Goal: Transaction & Acquisition: Obtain resource

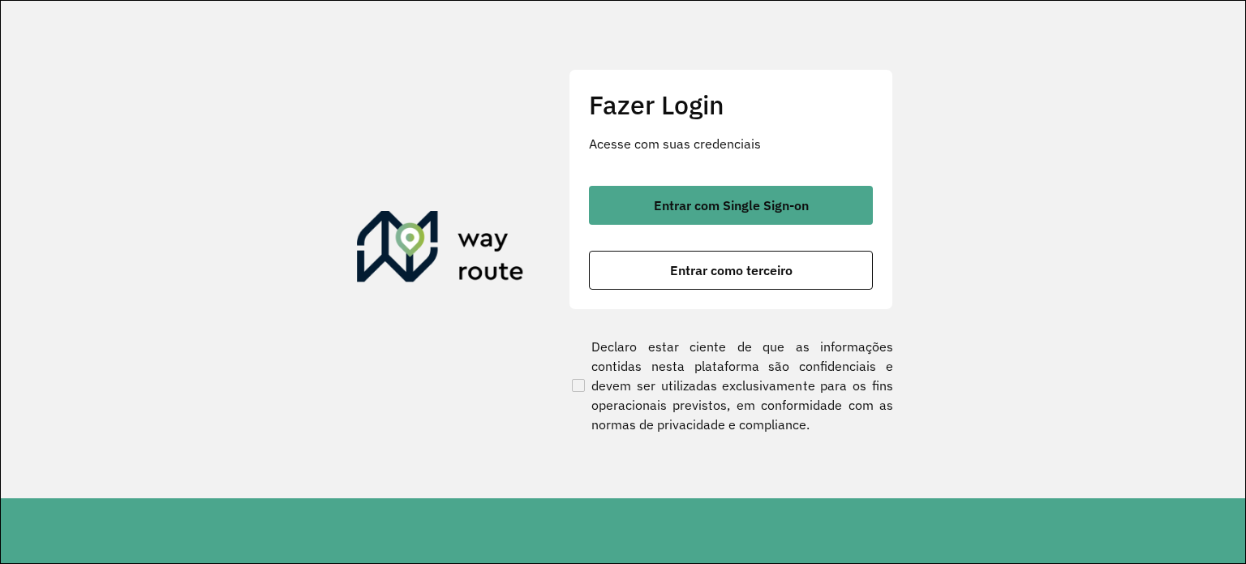
click at [763, 266] on span "Entrar como terceiro" at bounding box center [731, 270] width 123 height 13
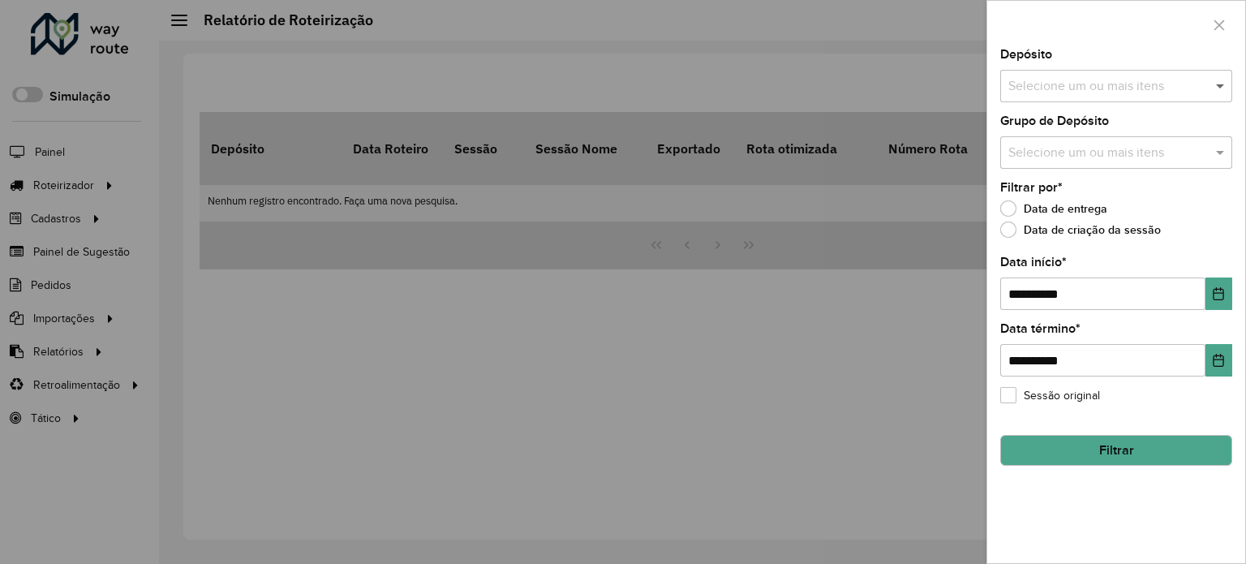
click at [1221, 87] on span at bounding box center [1222, 85] width 20 height 19
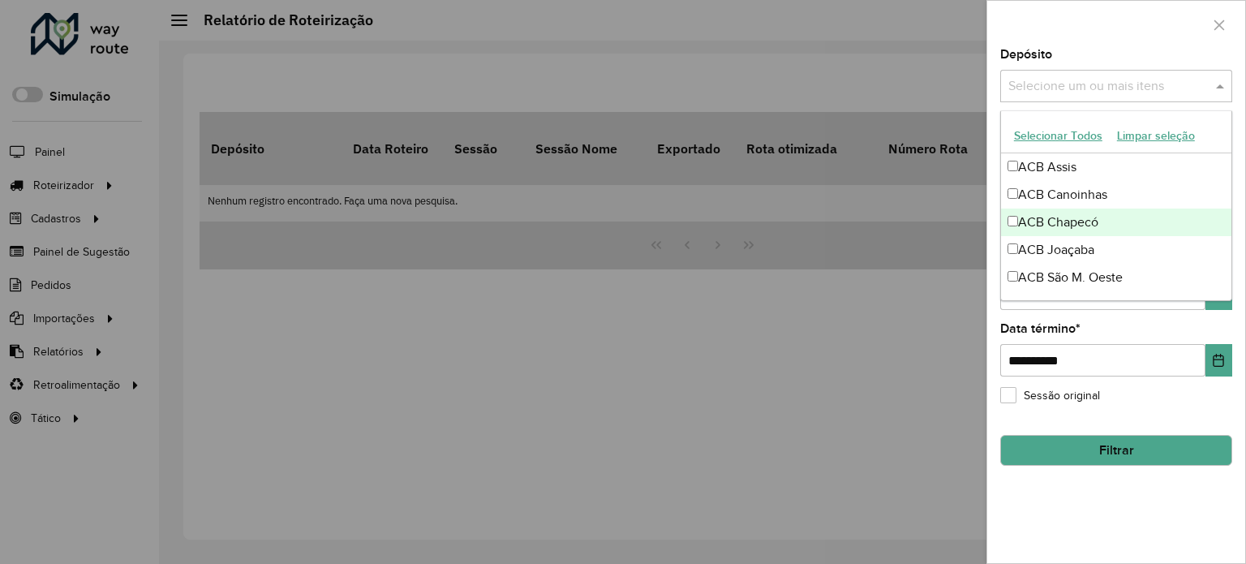
click at [1088, 220] on div "ACB Chapecó" at bounding box center [1116, 223] width 230 height 28
click at [1228, 299] on ng-dropdown-panel "Selecionar Todos Limpar seleção ACB Assis ACB Canoinhas ACB Chapecó ACB Joaçaba…" at bounding box center [1117, 205] width 232 height 191
click at [1217, 301] on button "Choose Date" at bounding box center [1219, 294] width 27 height 32
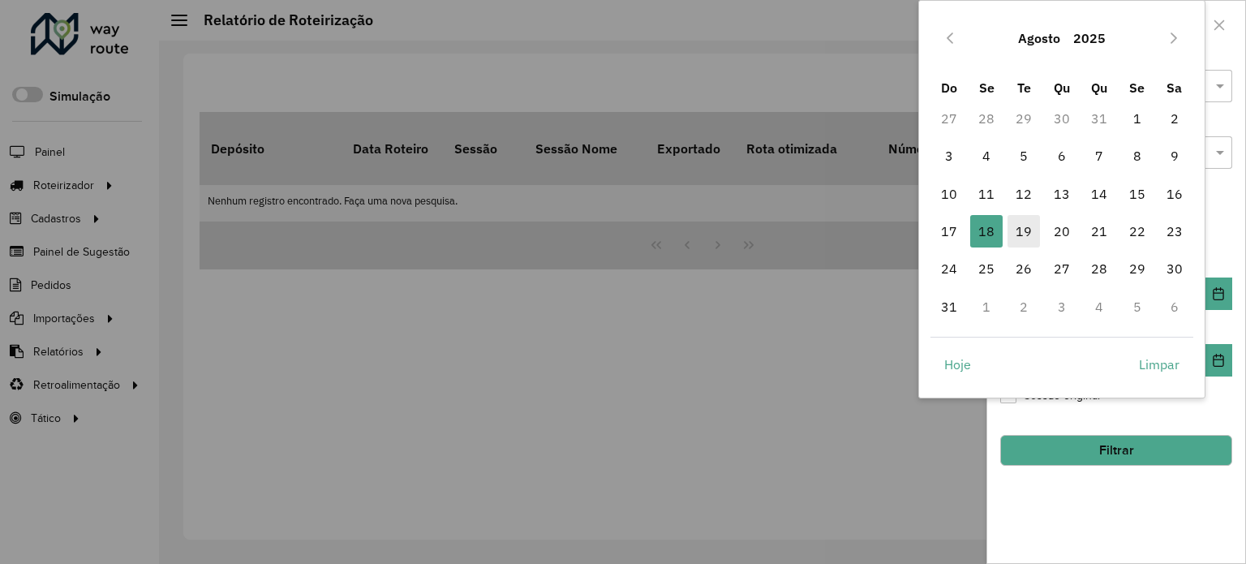
click at [1022, 235] on span "19" at bounding box center [1024, 231] width 32 height 32
type input "**********"
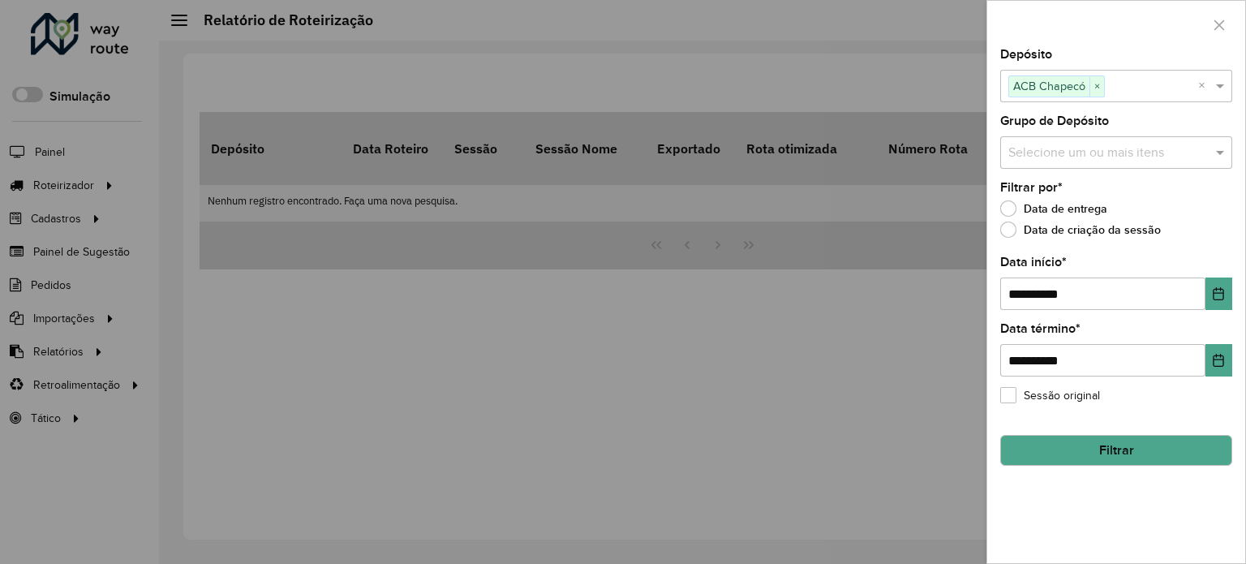
drag, startPoint x: 1138, startPoint y: 447, endPoint x: 1006, endPoint y: 459, distance: 132.0
click at [1137, 447] on button "Filtrar" at bounding box center [1117, 450] width 232 height 31
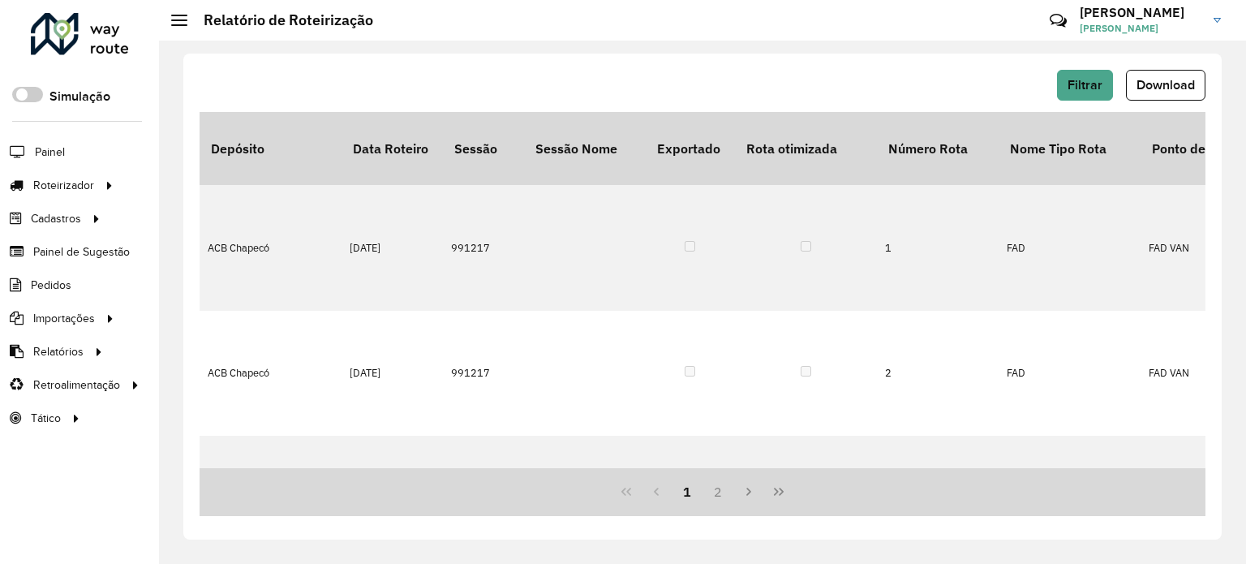
click at [1169, 88] on span "Download" at bounding box center [1166, 85] width 58 height 14
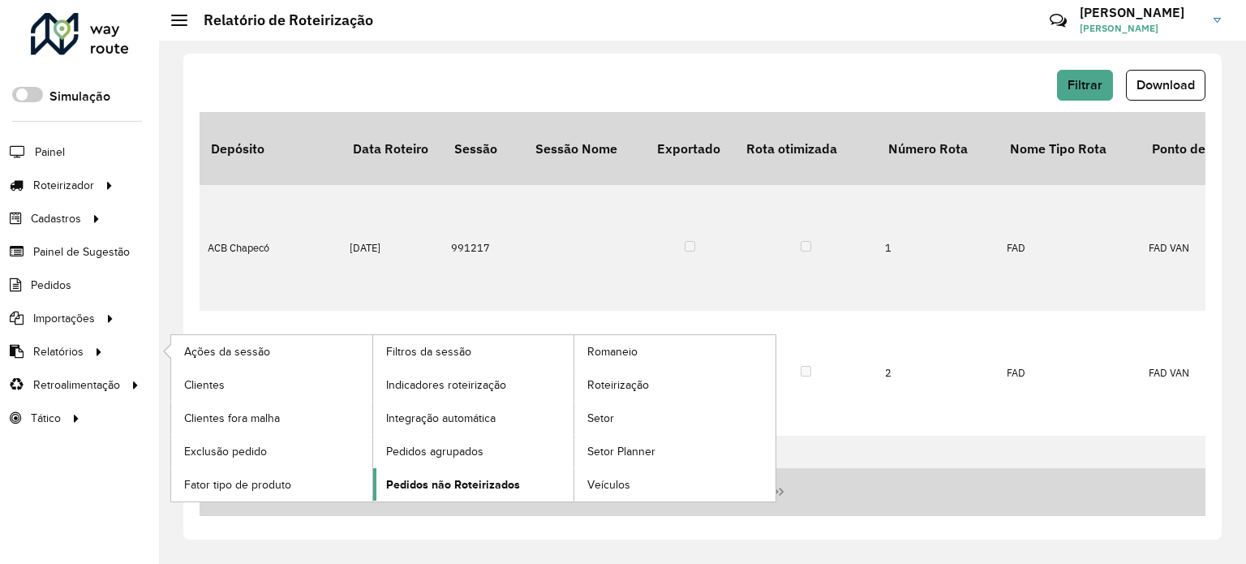
click at [450, 478] on span "Pedidos não Roteirizados" at bounding box center [453, 484] width 134 height 17
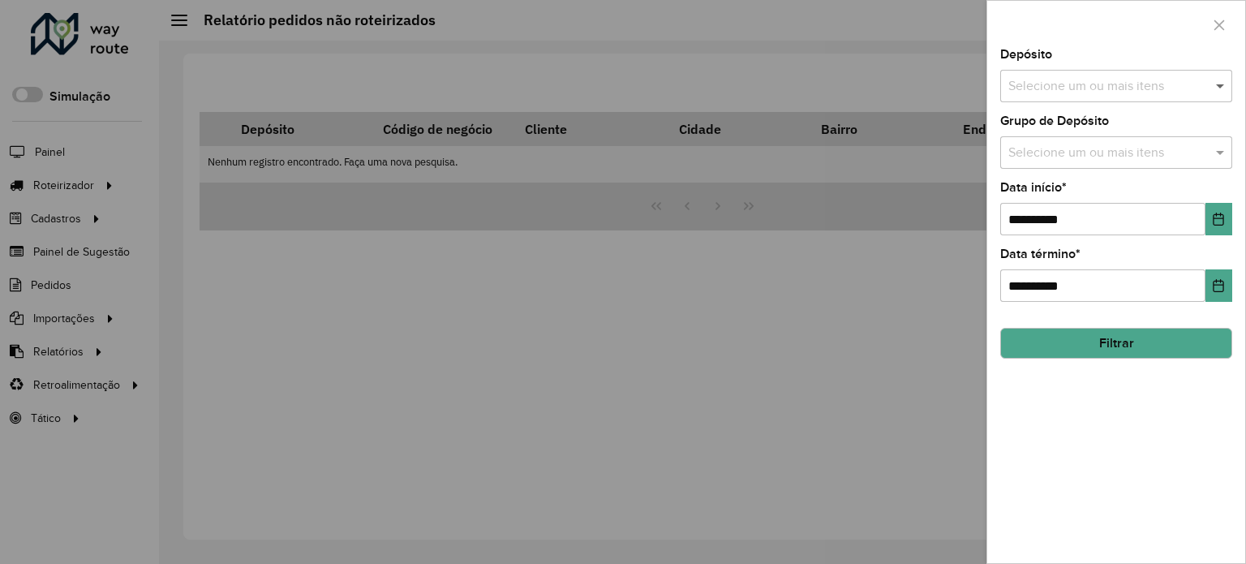
click at [1221, 93] on span at bounding box center [1222, 85] width 20 height 19
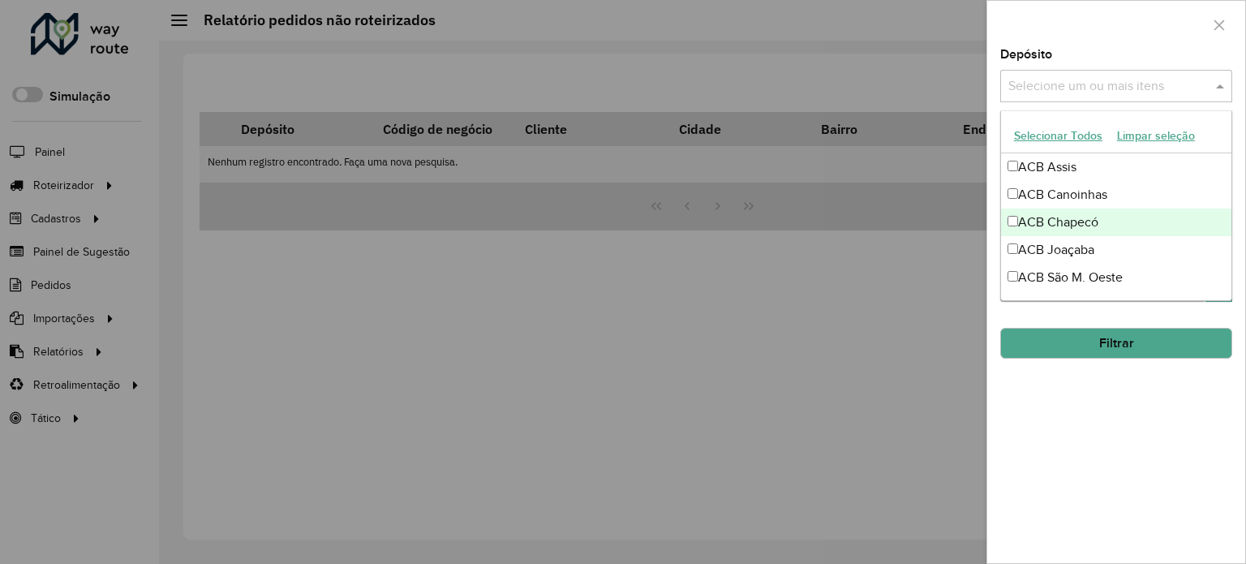
click at [1061, 215] on div "ACB Chapecó" at bounding box center [1116, 223] width 230 height 28
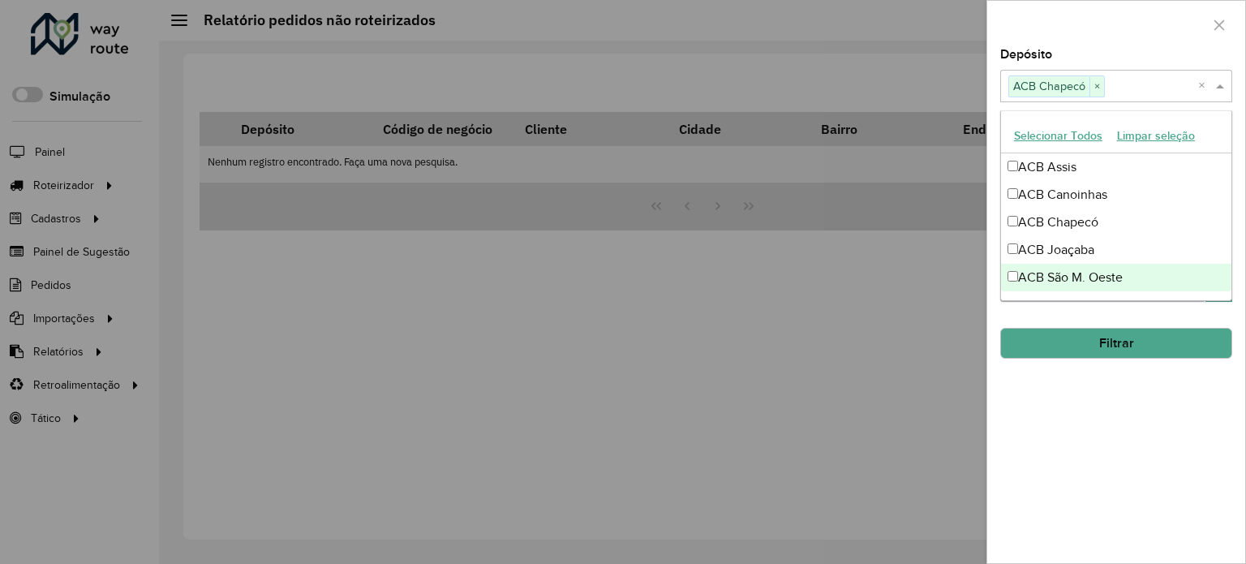
click at [1183, 316] on hb-field-button "Filtrar" at bounding box center [1117, 337] width 232 height 44
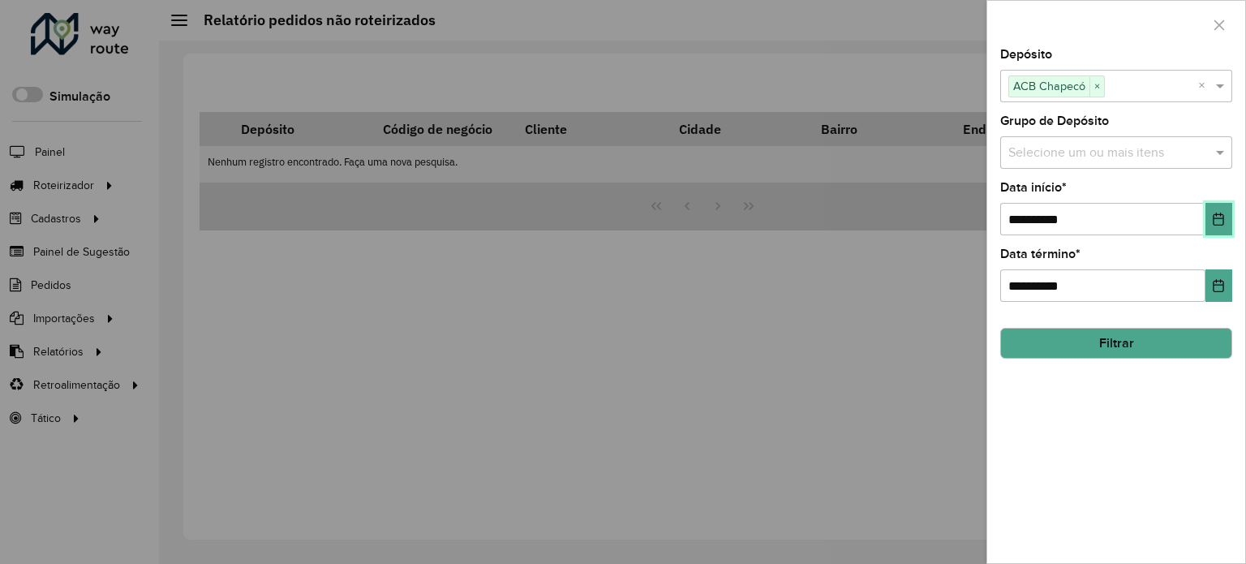
click at [1225, 215] on icon "Choose Date" at bounding box center [1218, 219] width 13 height 13
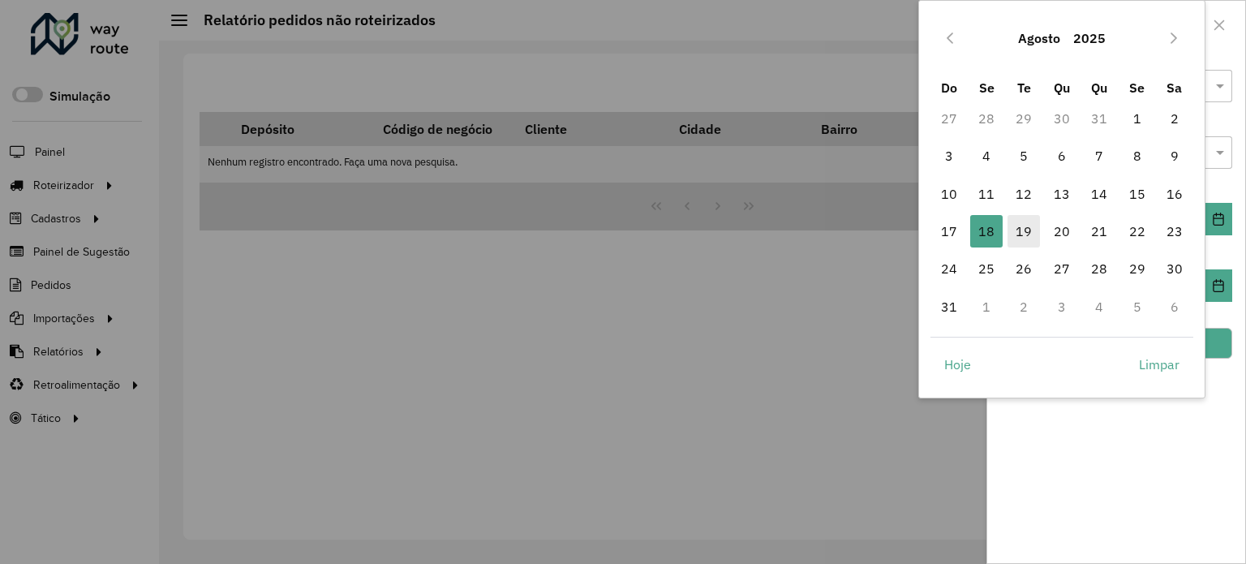
click at [1023, 231] on span "19" at bounding box center [1024, 231] width 32 height 32
type input "**********"
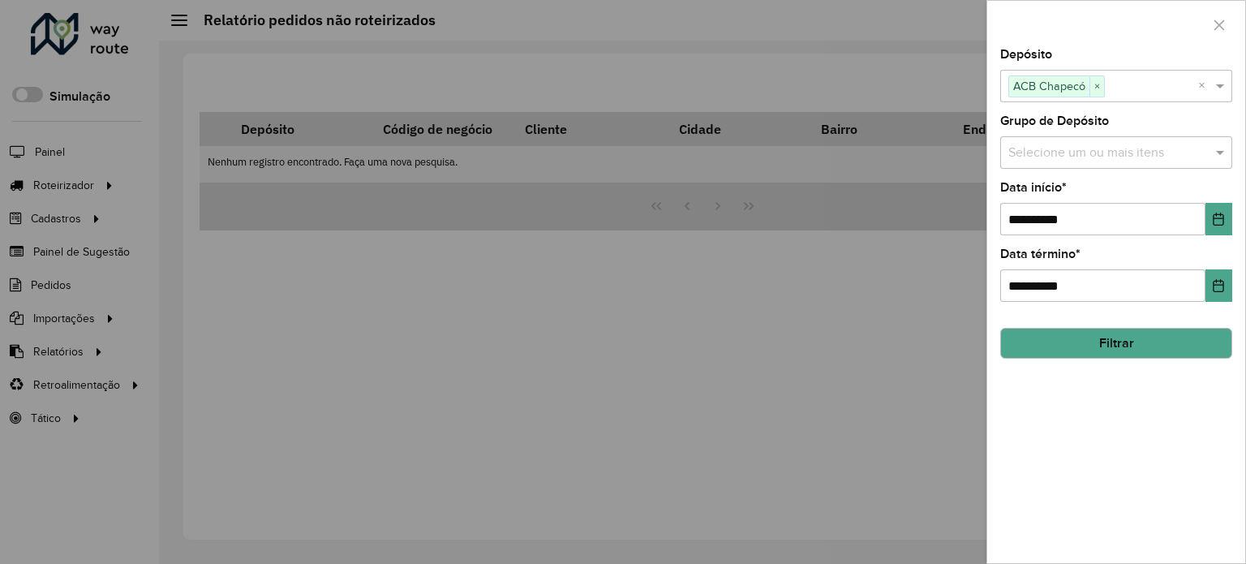
click at [1137, 339] on button "Filtrar" at bounding box center [1117, 343] width 232 height 31
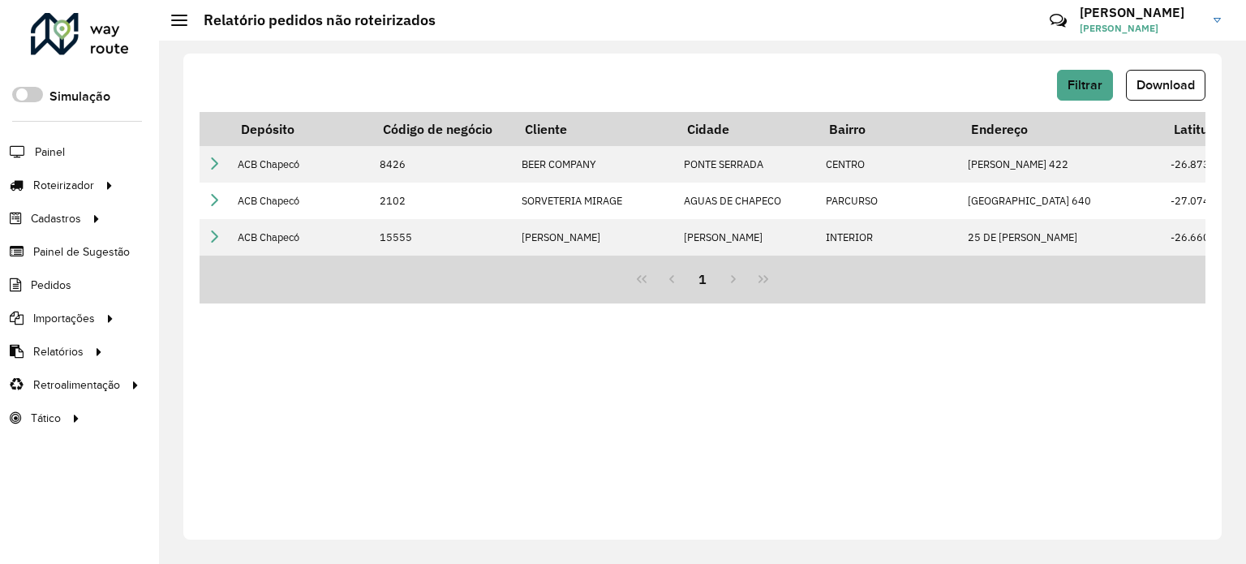
click at [1163, 88] on span "Download" at bounding box center [1166, 85] width 58 height 14
click at [49, 282] on span "Pedidos" at bounding box center [52, 285] width 42 height 17
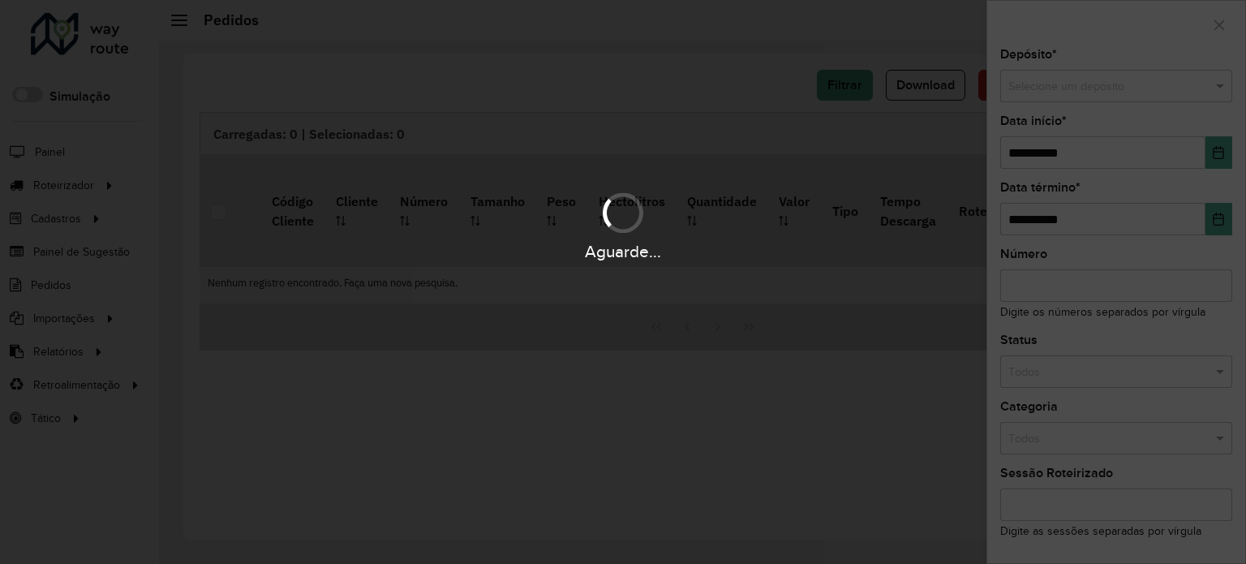
click at [1213, 88] on div "Aguarde..." at bounding box center [623, 282] width 1246 height 564
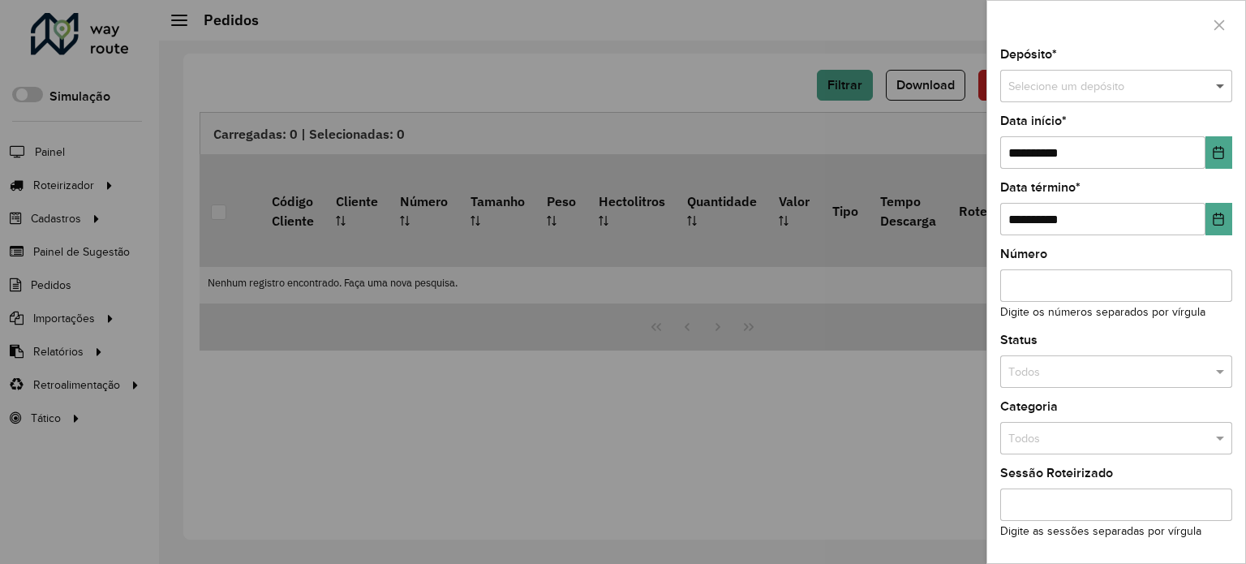
click at [1218, 87] on span at bounding box center [1222, 87] width 20 height 18
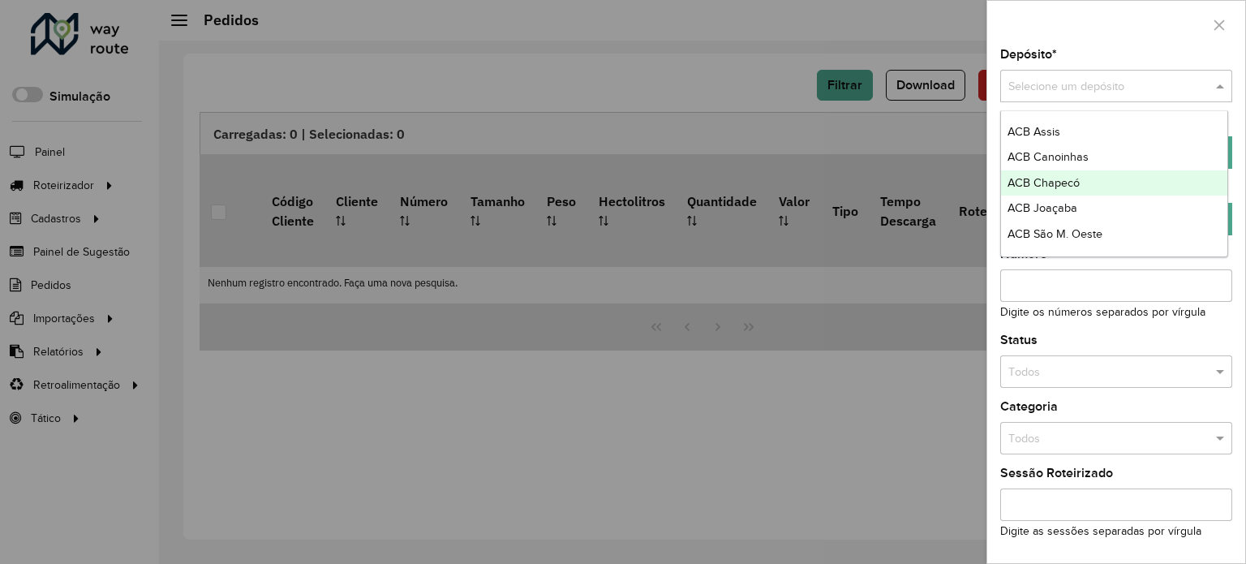
click at [1059, 179] on span "ACB Chapecó" at bounding box center [1044, 182] width 72 height 13
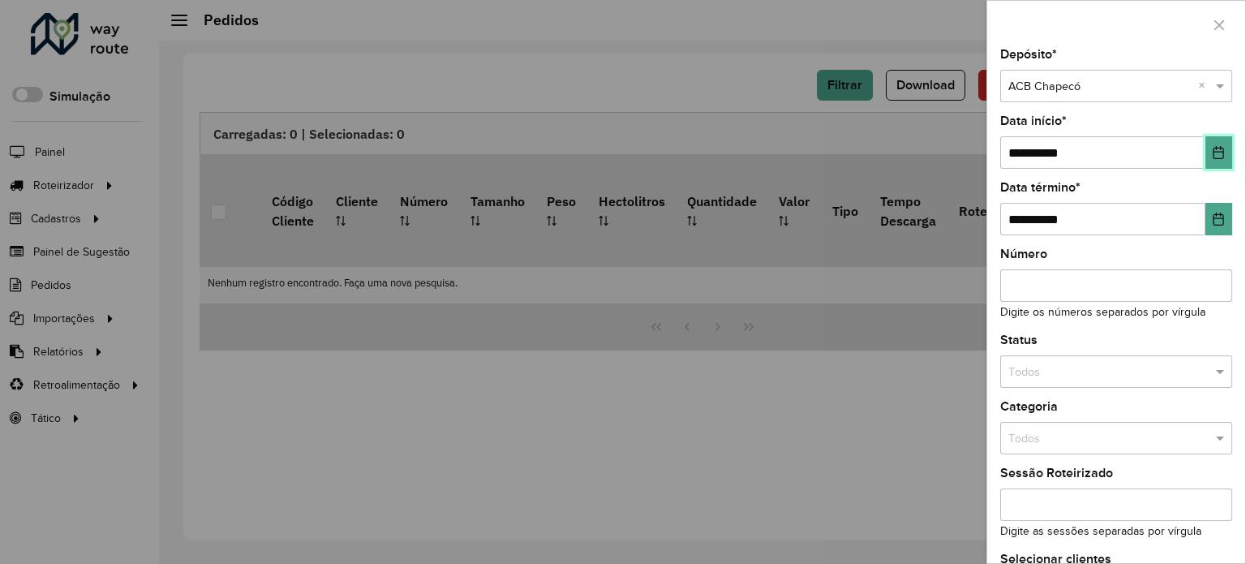
click at [1213, 146] on icon "Choose Date" at bounding box center [1218, 152] width 13 height 13
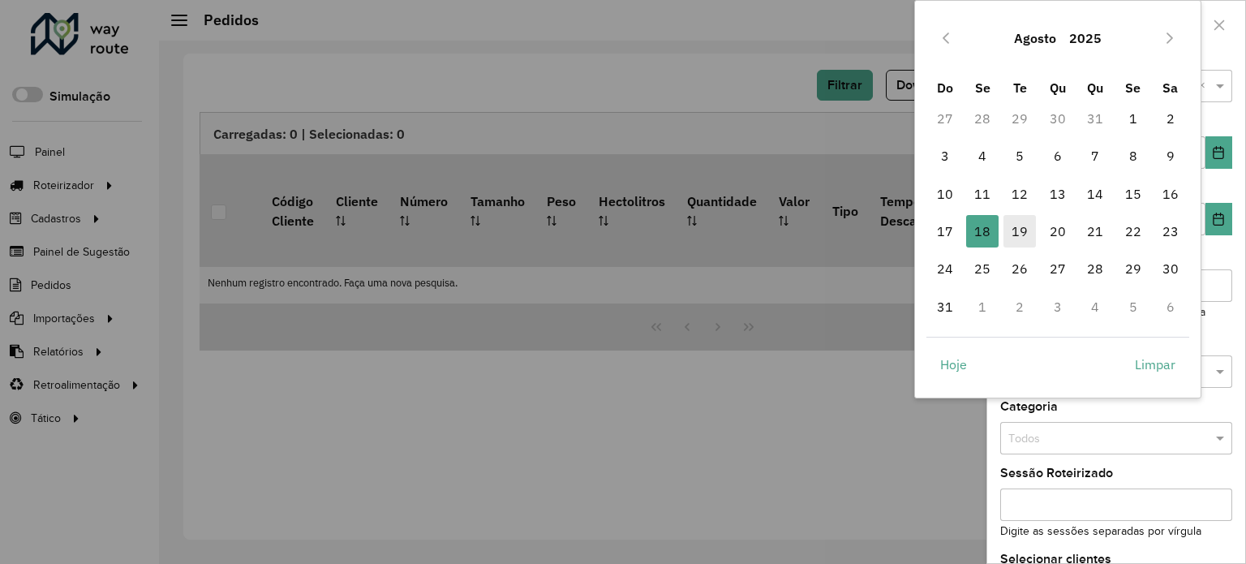
click at [1025, 231] on span "19" at bounding box center [1020, 231] width 32 height 32
type input "**********"
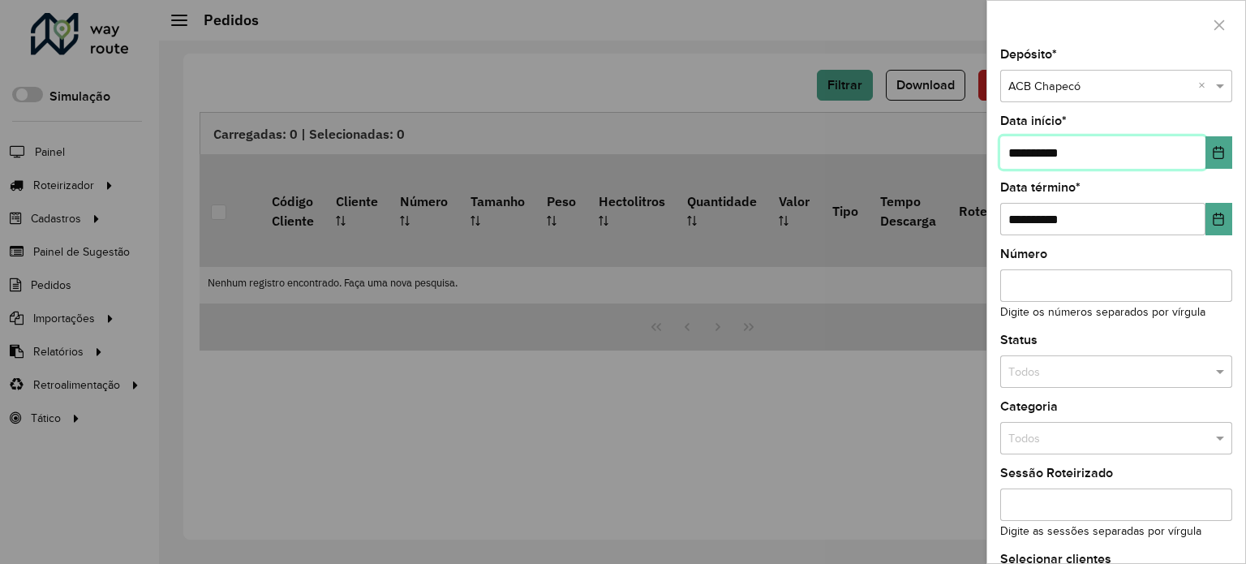
scroll to position [114, 0]
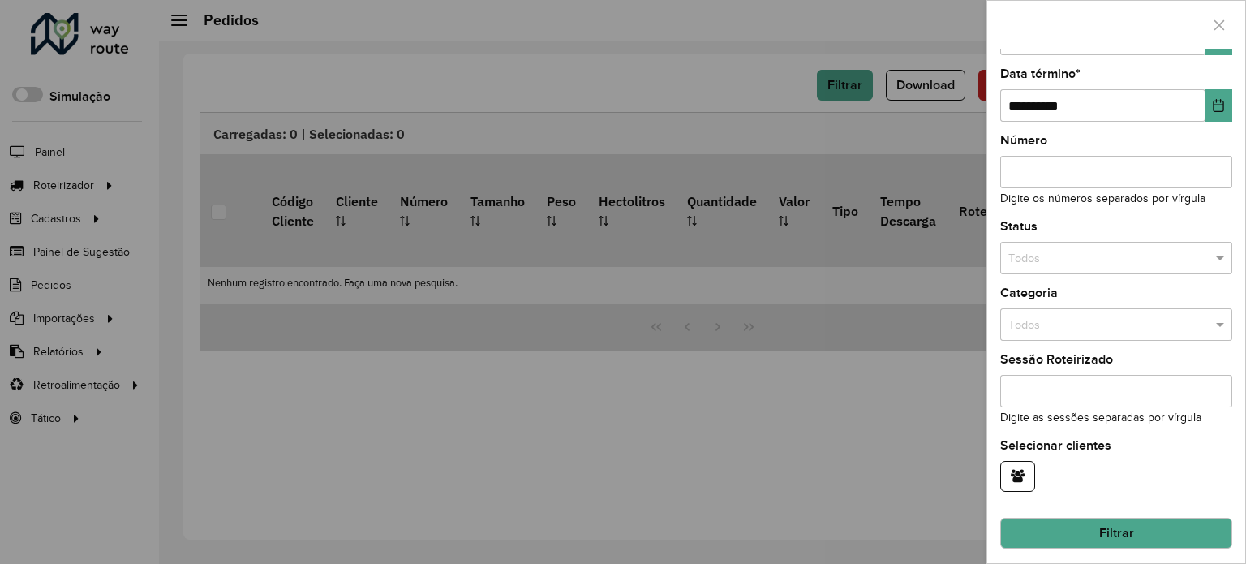
click at [1125, 522] on button "Filtrar" at bounding box center [1117, 533] width 232 height 31
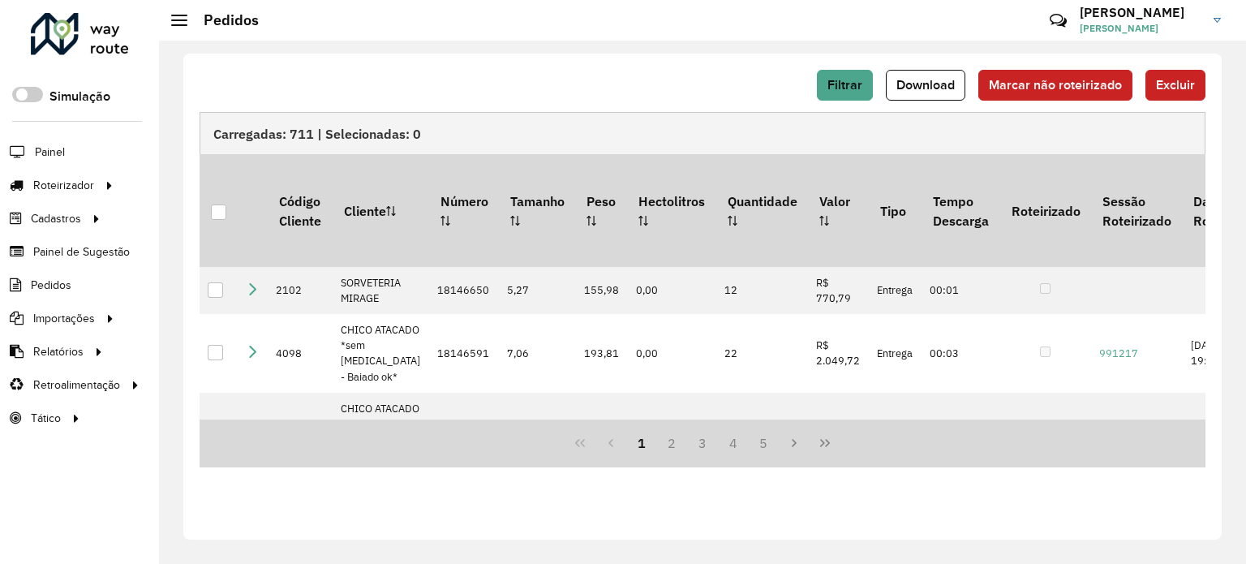
click at [940, 91] on span "Download" at bounding box center [926, 85] width 58 height 14
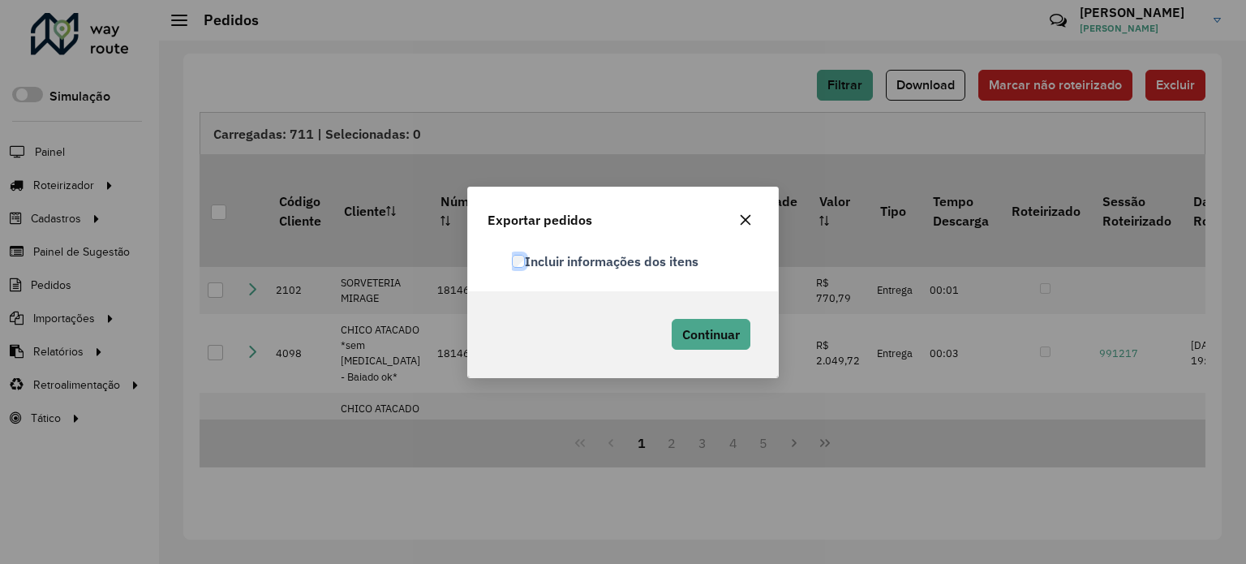
click at [526, 262] on label "Incluir informações dos itens" at bounding box center [605, 261] width 187 height 19
click at [712, 333] on span "Continuar" at bounding box center [711, 334] width 58 height 16
